Goal: Task Accomplishment & Management: Use online tool/utility

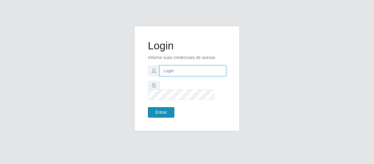
type input "[EMAIL_ADDRESS][DOMAIN_NAME]"
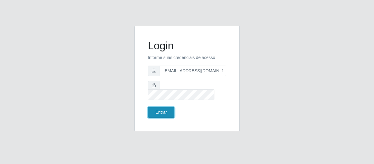
click at [160, 107] on button "Entrar" at bounding box center [161, 112] width 27 height 11
click at [161, 108] on button "Entrar" at bounding box center [161, 112] width 27 height 11
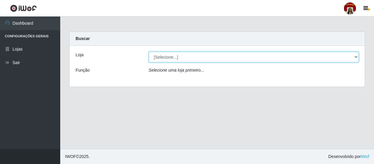
click at [255, 56] on select "[Selecione...] Mar Vermelho - Loja 04" at bounding box center [254, 57] width 210 height 11
select select "251"
click at [149, 52] on select "[Selecione...] Mar Vermelho - Loja 04" at bounding box center [254, 57] width 210 height 11
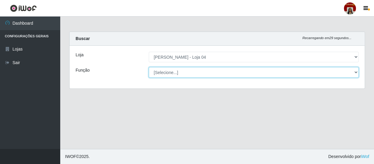
drag, startPoint x: 229, startPoint y: 78, endPoint x: 227, endPoint y: 73, distance: 5.4
click at [227, 73] on select "[Selecione...] ASG ASG + ASG ++ Auxiliar de Depósito Auxiliar de Depósito + Aux…" at bounding box center [254, 72] width 210 height 11
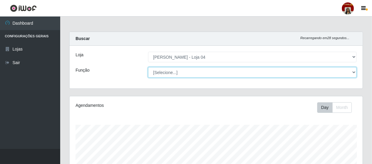
scroll to position [125, 293]
click at [148, 67] on select "[Selecione...] ASG ASG + ASG ++ Auxiliar de Depósito Auxiliar de Depósito + Aux…" at bounding box center [252, 72] width 209 height 11
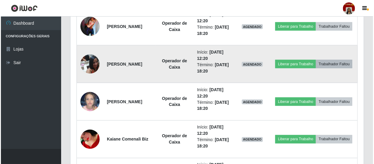
scroll to position [411, 0]
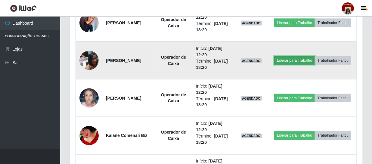
click at [314, 56] on button "Liberar para Trabalho" at bounding box center [294, 60] width 41 height 8
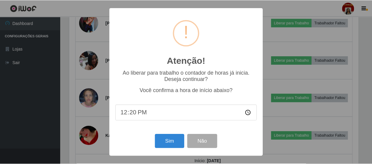
scroll to position [125, 291]
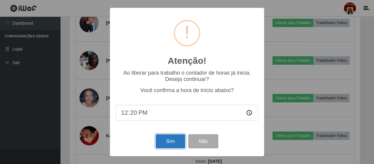
click at [175, 143] on button "Sim" at bounding box center [170, 141] width 29 height 14
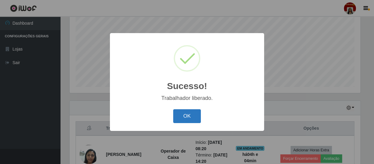
click at [181, 119] on button "OK" at bounding box center [187, 116] width 28 height 14
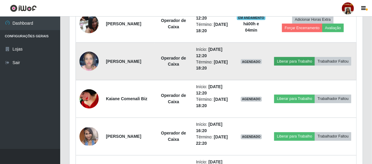
scroll to position [457, 0]
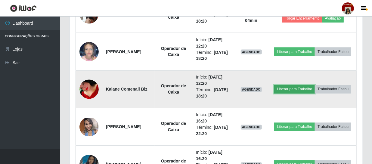
click at [300, 85] on button "Liberar para Trabalho" at bounding box center [294, 89] width 41 height 8
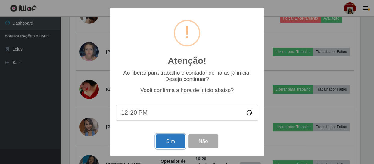
click at [161, 139] on button "Sim" at bounding box center [170, 141] width 29 height 14
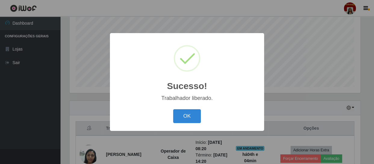
click at [164, 135] on div "Sucesso! × Trabalhador liberado. OK Cancel" at bounding box center [187, 82] width 374 height 164
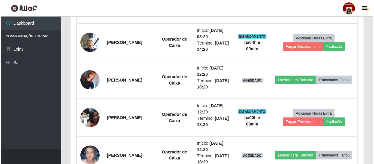
scroll to position [347, 0]
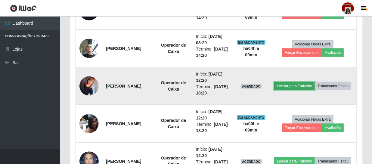
click at [315, 82] on button "Liberar para Trabalho" at bounding box center [294, 86] width 41 height 8
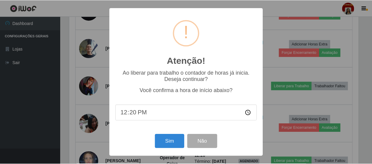
scroll to position [125, 291]
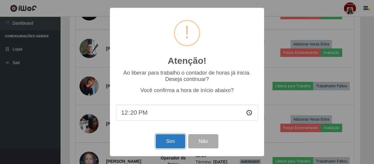
click at [168, 144] on button "Sim" at bounding box center [170, 141] width 29 height 14
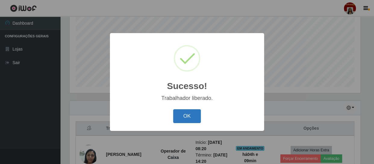
click at [187, 117] on button "OK" at bounding box center [187, 116] width 28 height 14
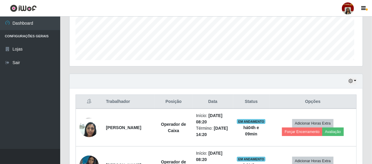
scroll to position [238, 0]
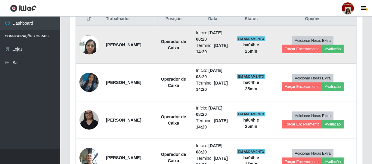
click at [349, 27] on td "Adicionar Horas Extra Forçar Encerramento Avaliação" at bounding box center [313, 45] width 87 height 38
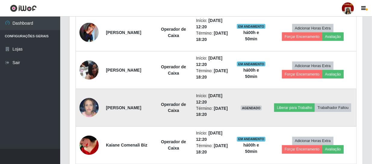
scroll to position [411, 0]
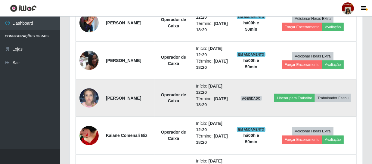
click at [88, 93] on img at bounding box center [89, 98] width 19 height 26
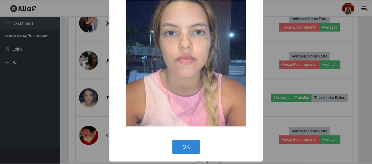
scroll to position [49, 0]
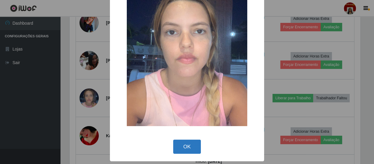
click at [187, 143] on button "OK" at bounding box center [187, 147] width 28 height 14
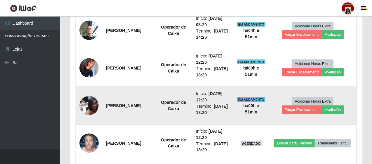
scroll to position [356, 0]
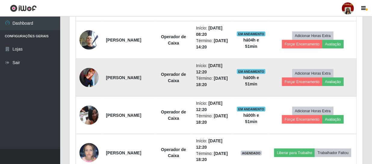
click at [83, 76] on img at bounding box center [89, 77] width 19 height 19
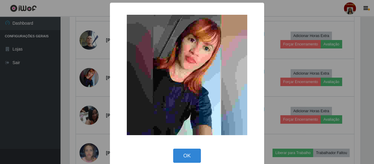
drag, startPoint x: 185, startPoint y: 160, endPoint x: 182, endPoint y: 158, distance: 3.3
click at [182, 159] on button "OK" at bounding box center [187, 156] width 28 height 14
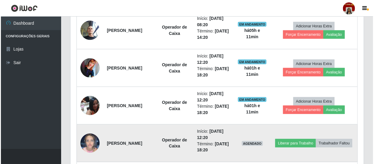
scroll to position [356, 0]
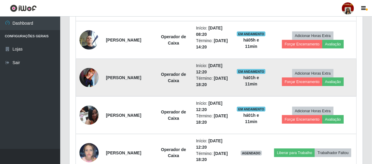
click at [92, 76] on img at bounding box center [89, 77] width 19 height 19
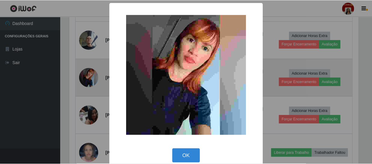
scroll to position [125, 291]
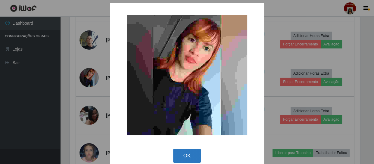
click at [194, 154] on button "OK" at bounding box center [187, 156] width 28 height 14
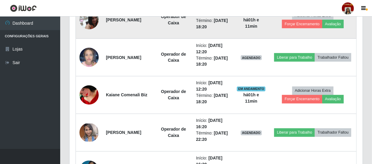
scroll to position [465, 0]
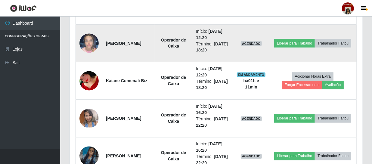
click at [98, 40] on img at bounding box center [89, 43] width 19 height 26
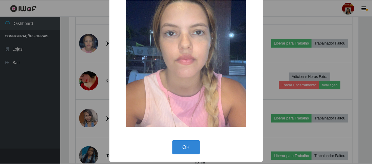
scroll to position [49, 0]
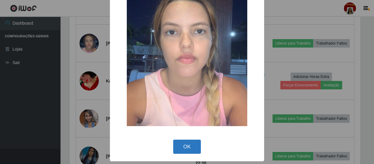
click at [184, 146] on button "OK" at bounding box center [187, 147] width 28 height 14
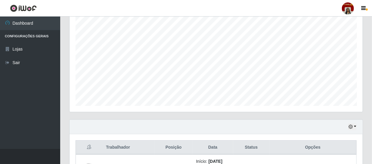
scroll to position [0, 0]
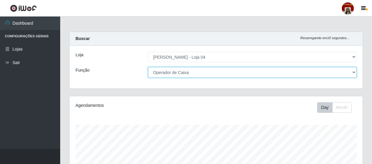
click at [352, 71] on select "[Selecione...] ASG ASG + ASG ++ Auxiliar de Depósito Auxiliar de Depósito + Aux…" at bounding box center [252, 72] width 209 height 11
click at [148, 67] on select "[Selecione...] ASG ASG + ASG ++ Auxiliar de Depósito Auxiliar de Depósito + Aux…" at bounding box center [252, 72] width 209 height 11
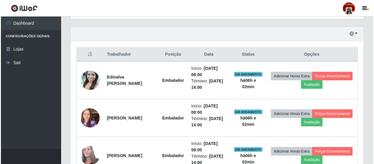
scroll to position [211, 0]
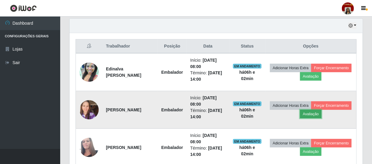
click at [322, 114] on button "Avaliação" at bounding box center [310, 114] width 21 height 8
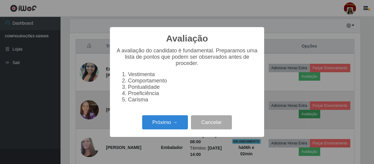
scroll to position [125, 291]
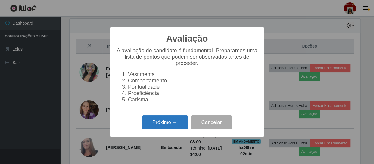
click at [172, 127] on button "Próximo →" at bounding box center [165, 122] width 46 height 14
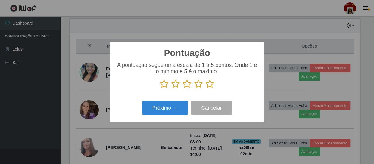
drag, startPoint x: 211, startPoint y: 84, endPoint x: 222, endPoint y: 75, distance: 14.5
click at [223, 79] on div "A pontuação segue uma escala de 1 à 5 pontos. Onde 1 é o mínimo e 5 é o máximo." at bounding box center [187, 75] width 142 height 27
click at [210, 84] on icon at bounding box center [210, 84] width 8 height 9
click at [206, 89] on input "radio" at bounding box center [206, 89] width 0 height 0
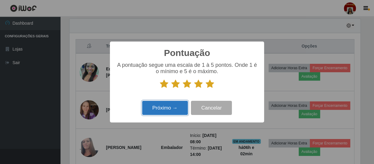
click at [177, 107] on button "Próximo →" at bounding box center [165, 108] width 46 height 14
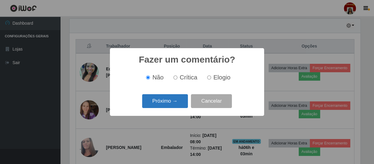
click at [177, 105] on button "Próximo →" at bounding box center [165, 101] width 46 height 14
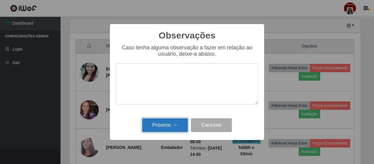
click at [172, 127] on button "Próximo →" at bounding box center [165, 125] width 46 height 14
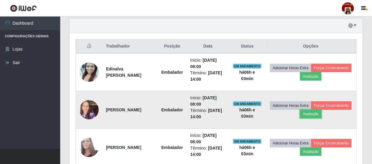
scroll to position [125, 293]
click at [312, 110] on button "Forçar Encerramento" at bounding box center [332, 106] width 40 height 8
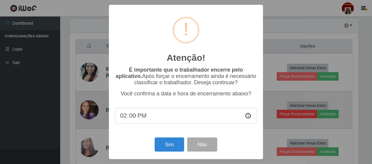
scroll to position [125, 291]
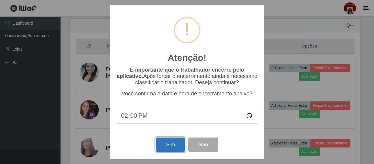
click at [175, 147] on button "Sim" at bounding box center [170, 145] width 29 height 14
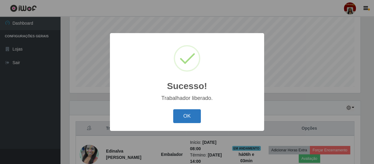
click at [188, 116] on button "OK" at bounding box center [187, 116] width 28 height 14
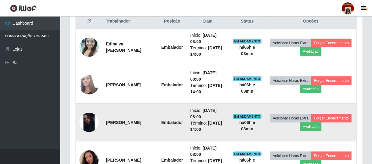
scroll to position [238, 0]
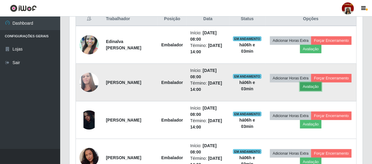
click at [322, 87] on button "Avaliação" at bounding box center [310, 87] width 21 height 8
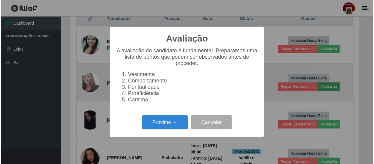
scroll to position [125, 291]
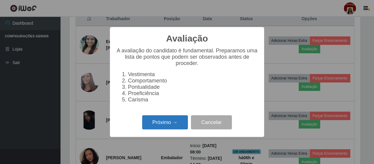
click at [180, 126] on button "Próximo →" at bounding box center [165, 122] width 46 height 14
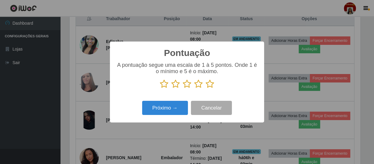
click at [211, 80] on icon at bounding box center [210, 84] width 8 height 9
click at [206, 89] on input "radio" at bounding box center [206, 89] width 0 height 0
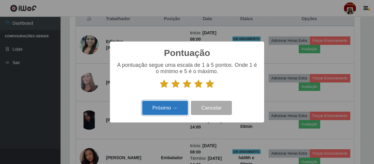
click at [177, 106] on button "Próximo →" at bounding box center [165, 108] width 46 height 14
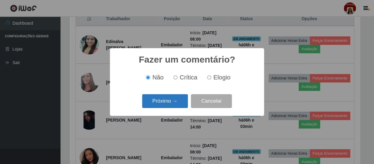
click at [177, 103] on button "Próximo →" at bounding box center [165, 101] width 46 height 14
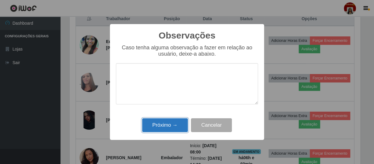
click at [174, 121] on button "Próximo →" at bounding box center [165, 125] width 46 height 14
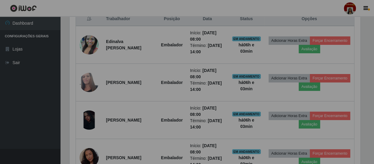
scroll to position [125, 293]
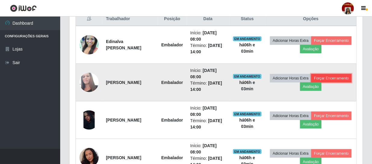
click at [312, 83] on button "Forçar Encerramento" at bounding box center [332, 78] width 40 height 8
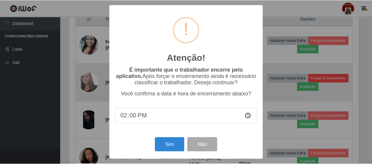
scroll to position [125, 291]
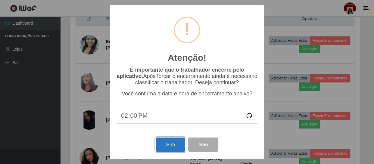
click at [181, 141] on button "Sim" at bounding box center [170, 145] width 29 height 14
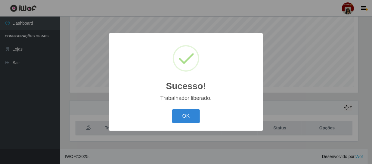
scroll to position [0, 0]
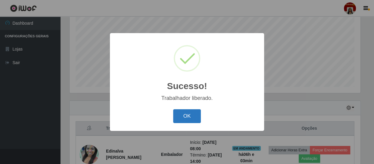
click at [192, 117] on button "OK" at bounding box center [187, 116] width 28 height 14
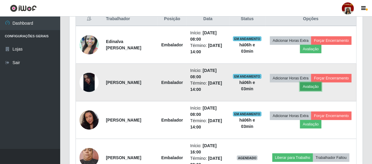
click at [322, 86] on button "Avaliação" at bounding box center [310, 87] width 21 height 8
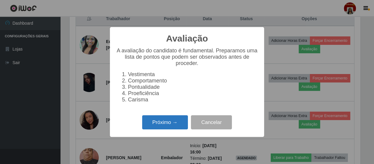
click at [161, 127] on button "Próximo →" at bounding box center [165, 122] width 46 height 14
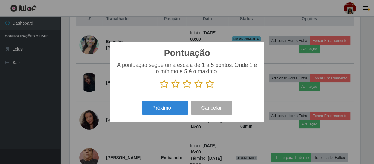
click at [206, 84] on icon at bounding box center [210, 84] width 8 height 9
click at [206, 89] on input "radio" at bounding box center [206, 89] width 0 height 0
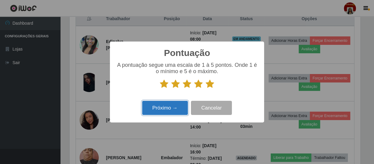
click at [186, 103] on button "Próximo →" at bounding box center [165, 108] width 46 height 14
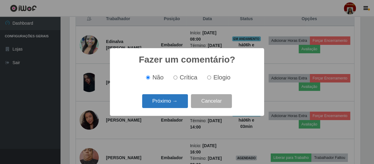
click at [181, 99] on button "Próximo →" at bounding box center [165, 101] width 46 height 14
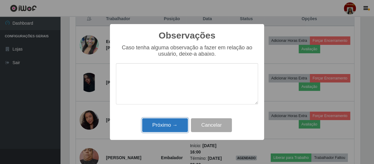
click at [169, 129] on button "Próximo →" at bounding box center [165, 125] width 46 height 14
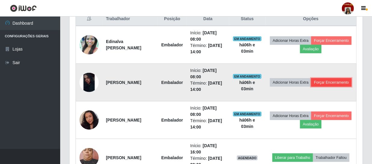
click at [314, 87] on button "Forçar Encerramento" at bounding box center [332, 82] width 40 height 8
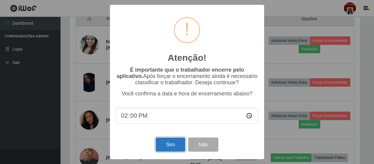
click at [175, 144] on button "Sim" at bounding box center [170, 145] width 29 height 14
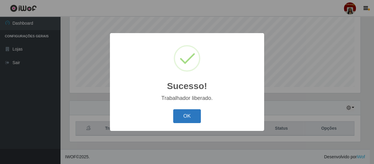
click at [193, 114] on button "OK" at bounding box center [187, 116] width 28 height 14
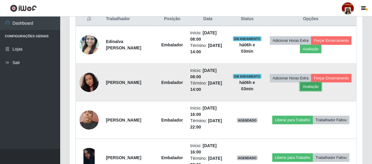
click at [322, 85] on button "Avaliação" at bounding box center [310, 87] width 21 height 8
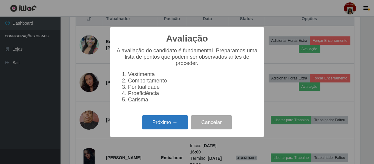
click at [178, 126] on button "Próximo →" at bounding box center [165, 122] width 46 height 14
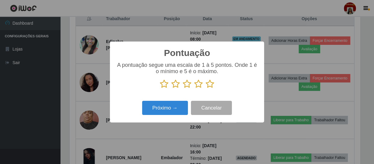
click at [211, 86] on icon at bounding box center [210, 84] width 8 height 9
click at [206, 89] on input "radio" at bounding box center [206, 89] width 0 height 0
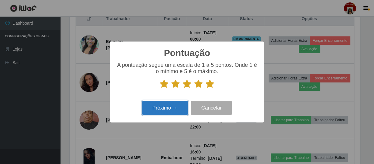
click at [179, 110] on button "Próximo →" at bounding box center [165, 108] width 46 height 14
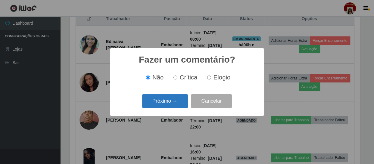
click at [178, 105] on button "Próximo →" at bounding box center [165, 101] width 46 height 14
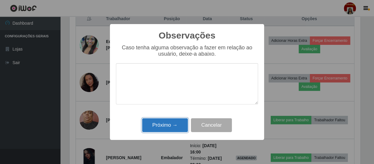
click at [168, 125] on button "Próximo →" at bounding box center [165, 125] width 46 height 14
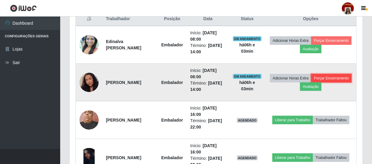
click at [312, 83] on button "Forçar Encerramento" at bounding box center [332, 78] width 40 height 8
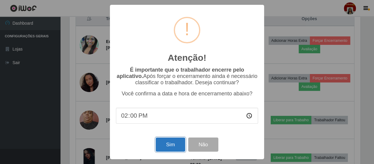
click at [162, 146] on button "Sim" at bounding box center [170, 145] width 29 height 14
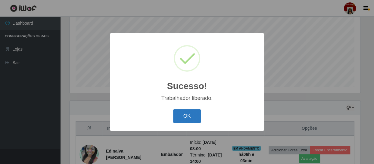
click at [177, 117] on button "OK" at bounding box center [187, 116] width 28 height 14
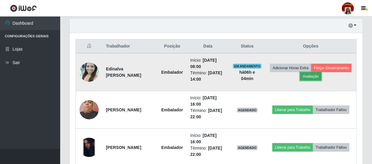
click at [322, 74] on button "Avaliação" at bounding box center [310, 76] width 21 height 8
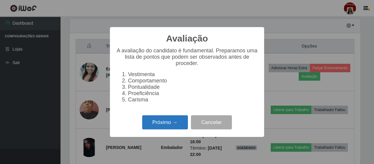
click at [181, 121] on button "Próximo →" at bounding box center [165, 122] width 46 height 14
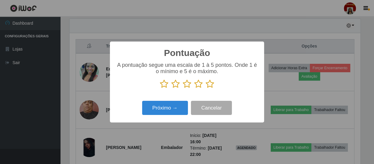
click at [212, 80] on icon at bounding box center [210, 84] width 8 height 9
click at [206, 89] on input "radio" at bounding box center [206, 89] width 0 height 0
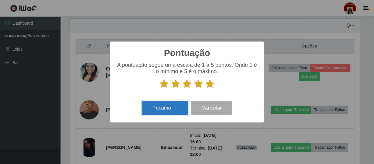
click at [172, 108] on button "Próximo →" at bounding box center [165, 108] width 46 height 14
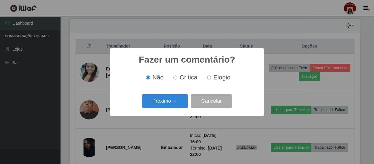
click at [172, 108] on button "Próximo →" at bounding box center [165, 101] width 46 height 14
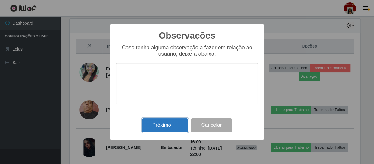
click at [168, 124] on button "Próximo →" at bounding box center [165, 125] width 46 height 14
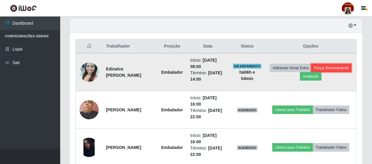
click at [312, 72] on button "Forçar Encerramento" at bounding box center [332, 68] width 40 height 8
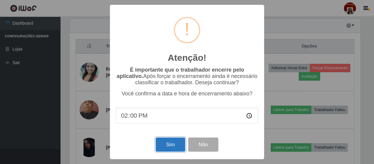
click at [166, 146] on button "Sim" at bounding box center [170, 145] width 29 height 14
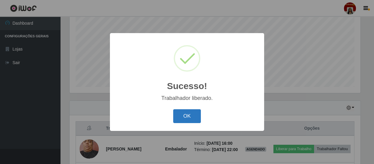
click at [185, 118] on button "OK" at bounding box center [187, 116] width 28 height 14
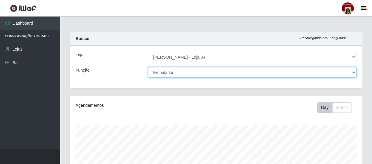
click at [351, 71] on select "[Selecione...] ASG ASG + ASG ++ Auxiliar de Depósito Auxiliar de Depósito + Aux…" at bounding box center [252, 72] width 209 height 11
select select "22"
click at [148, 67] on select "[Selecione...] ASG ASG + ASG ++ Auxiliar de Depósito Auxiliar de Depósito + Aux…" at bounding box center [252, 72] width 209 height 11
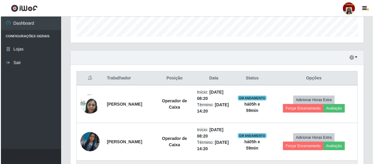
scroll to position [192, 0]
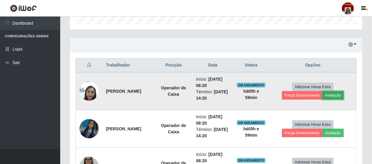
click at [333, 94] on button "Avaliação" at bounding box center [333, 95] width 21 height 8
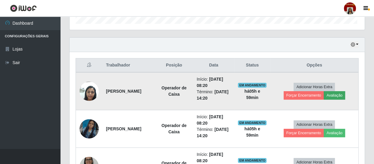
scroll to position [125, 291]
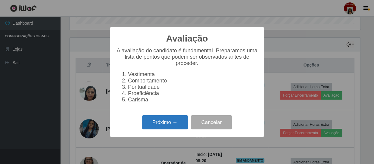
click at [172, 125] on button "Próximo →" at bounding box center [165, 122] width 46 height 14
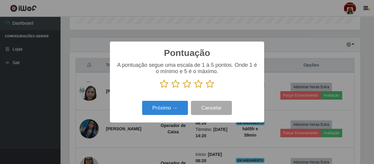
click at [208, 87] on icon at bounding box center [210, 84] width 8 height 9
click at [206, 89] on input "radio" at bounding box center [206, 89] width 0 height 0
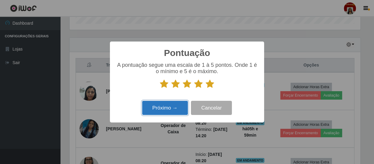
click at [165, 110] on button "Próximo →" at bounding box center [165, 108] width 46 height 14
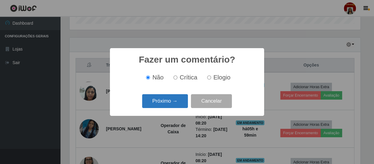
click at [184, 99] on button "Próximo →" at bounding box center [165, 101] width 46 height 14
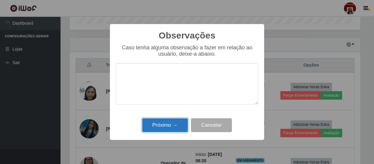
click at [173, 127] on button "Próximo →" at bounding box center [165, 125] width 46 height 14
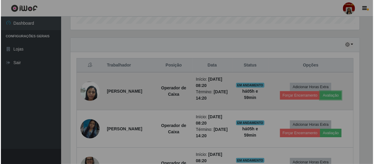
scroll to position [125, 293]
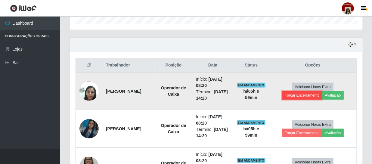
click at [295, 94] on button "Forçar Encerramento" at bounding box center [302, 95] width 40 height 8
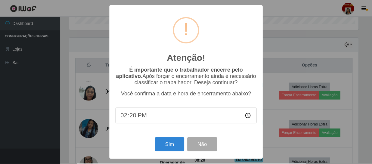
scroll to position [125, 291]
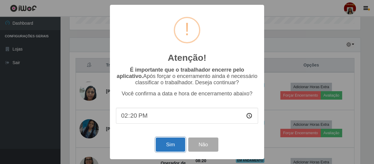
click at [173, 145] on button "Sim" at bounding box center [170, 145] width 29 height 14
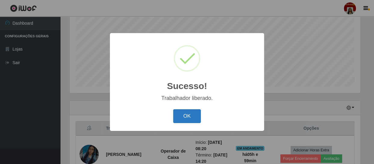
click at [193, 119] on button "OK" at bounding box center [187, 116] width 28 height 14
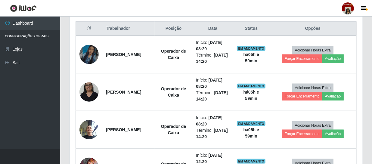
scroll to position [238, 0]
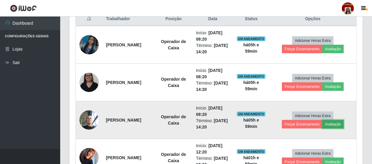
click at [334, 123] on button "Avaliação" at bounding box center [333, 124] width 21 height 8
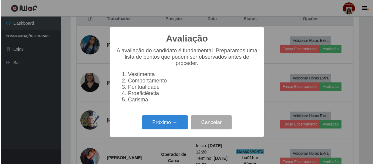
scroll to position [125, 291]
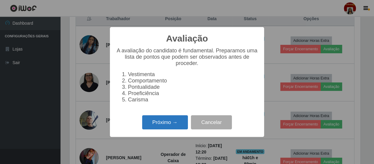
click at [158, 124] on button "Próximo →" at bounding box center [165, 122] width 46 height 14
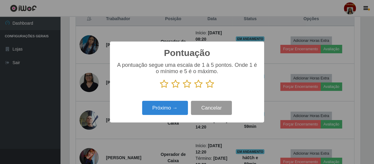
scroll to position [301136, 300970]
click at [210, 86] on icon at bounding box center [210, 84] width 8 height 9
click at [206, 89] on input "radio" at bounding box center [206, 89] width 0 height 0
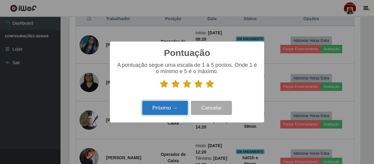
click at [172, 106] on button "Próximo →" at bounding box center [165, 108] width 46 height 14
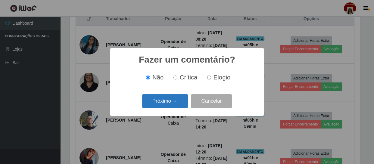
click at [181, 102] on button "Próximo →" at bounding box center [165, 101] width 46 height 14
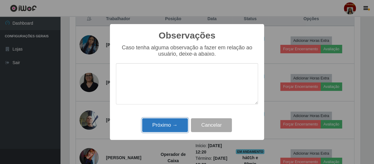
click at [177, 124] on button "Próximo →" at bounding box center [165, 125] width 46 height 14
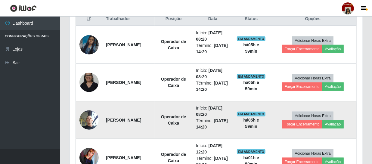
scroll to position [125, 293]
click at [299, 123] on button "Forçar Encerramento" at bounding box center [302, 124] width 40 height 8
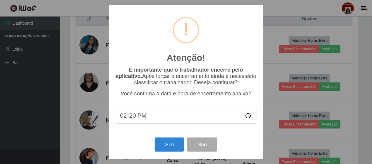
scroll to position [125, 291]
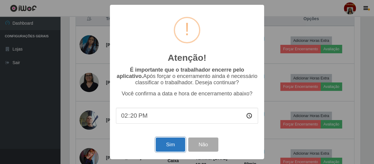
click at [167, 143] on button "Sim" at bounding box center [170, 145] width 29 height 14
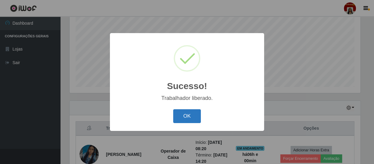
click at [196, 115] on button "OK" at bounding box center [187, 116] width 28 height 14
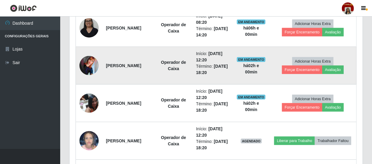
scroll to position [265, 0]
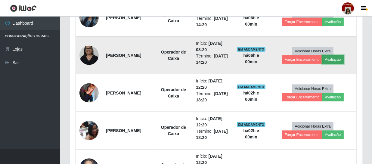
click at [335, 58] on button "Avaliação" at bounding box center [333, 59] width 21 height 8
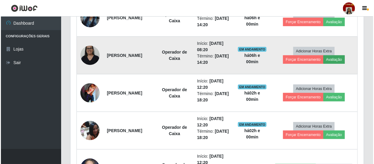
scroll to position [125, 291]
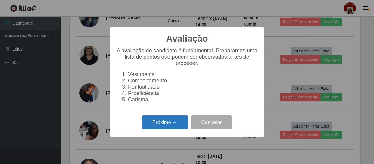
click at [179, 130] on button "Próximo →" at bounding box center [165, 122] width 46 height 14
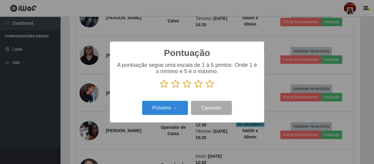
click at [208, 83] on icon at bounding box center [210, 84] width 8 height 9
click at [206, 89] on input "radio" at bounding box center [206, 89] width 0 height 0
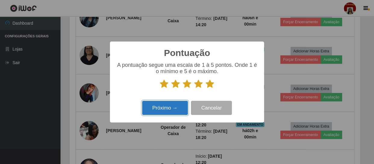
click at [172, 112] on button "Próximo →" at bounding box center [165, 108] width 46 height 14
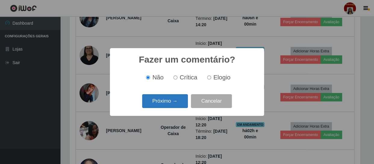
click at [176, 105] on button "Próximo →" at bounding box center [165, 101] width 46 height 14
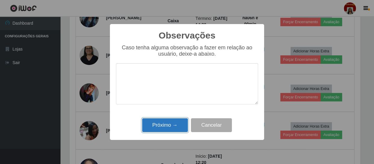
click at [178, 126] on button "Próximo →" at bounding box center [165, 125] width 46 height 14
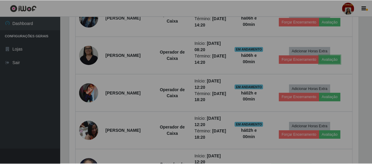
scroll to position [125, 293]
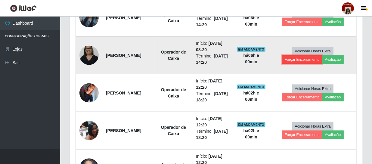
click at [304, 59] on button "Forçar Encerramento" at bounding box center [302, 59] width 40 height 8
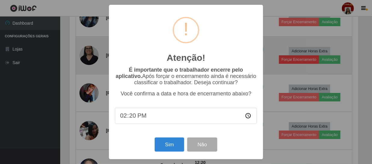
scroll to position [125, 291]
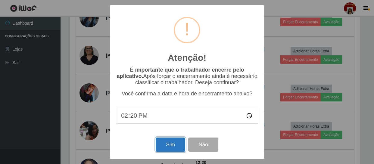
click at [177, 144] on button "Sim" at bounding box center [170, 145] width 29 height 14
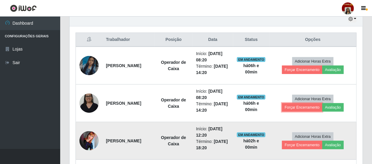
scroll to position [211, 0]
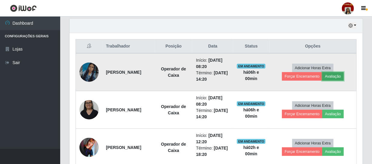
click at [332, 78] on button "Avaliação" at bounding box center [333, 76] width 21 height 8
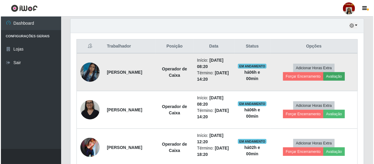
scroll to position [125, 291]
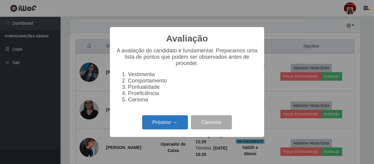
click at [181, 124] on button "Próximo →" at bounding box center [165, 122] width 46 height 14
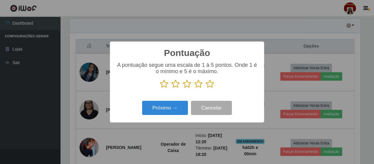
click at [211, 84] on icon at bounding box center [210, 84] width 8 height 9
click at [206, 89] on input "radio" at bounding box center [206, 89] width 0 height 0
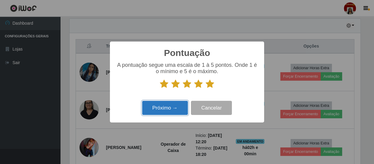
click at [169, 113] on button "Próximo →" at bounding box center [165, 108] width 46 height 14
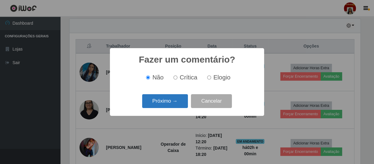
click at [174, 105] on button "Próximo →" at bounding box center [165, 101] width 46 height 14
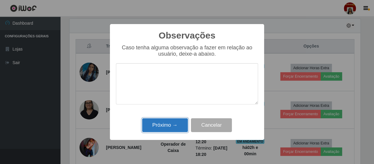
click at [181, 123] on button "Próximo →" at bounding box center [165, 125] width 46 height 14
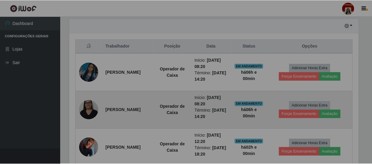
scroll to position [125, 293]
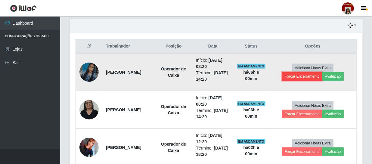
click at [304, 78] on button "Forçar Encerramento" at bounding box center [302, 76] width 40 height 8
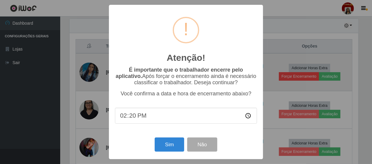
scroll to position [125, 291]
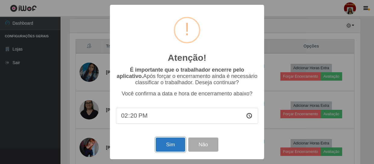
click at [163, 147] on button "Sim" at bounding box center [170, 145] width 29 height 14
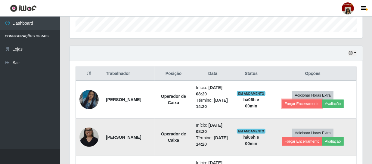
scroll to position [211, 0]
